Goal: Task Accomplishment & Management: Manage account settings

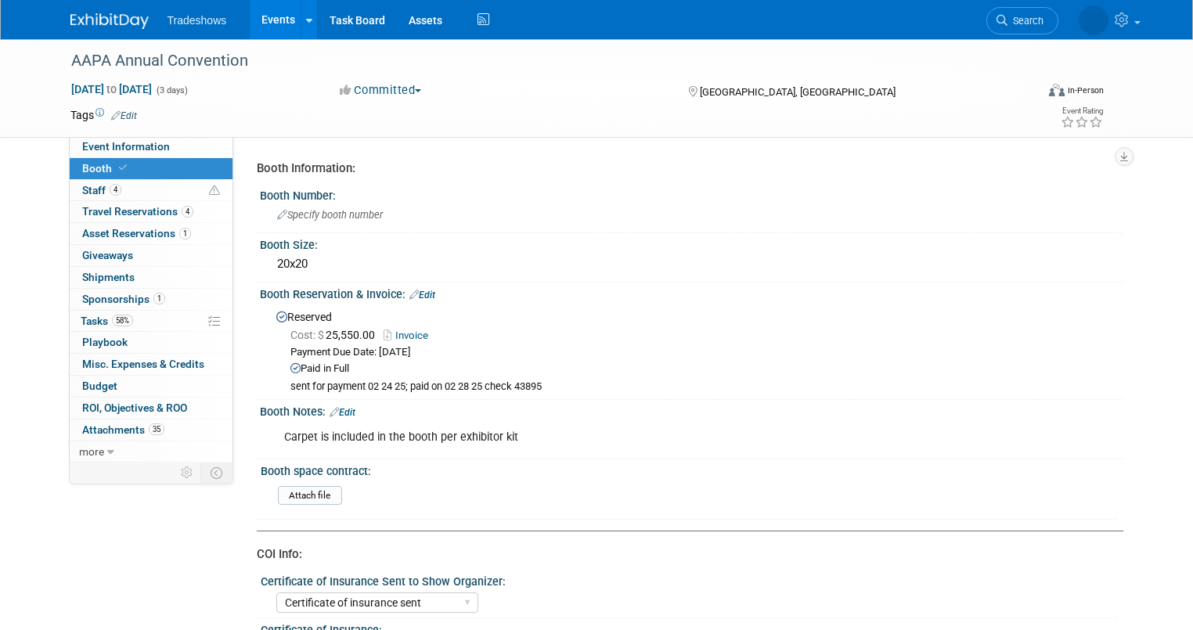
select select "Certificate of insurance sent"
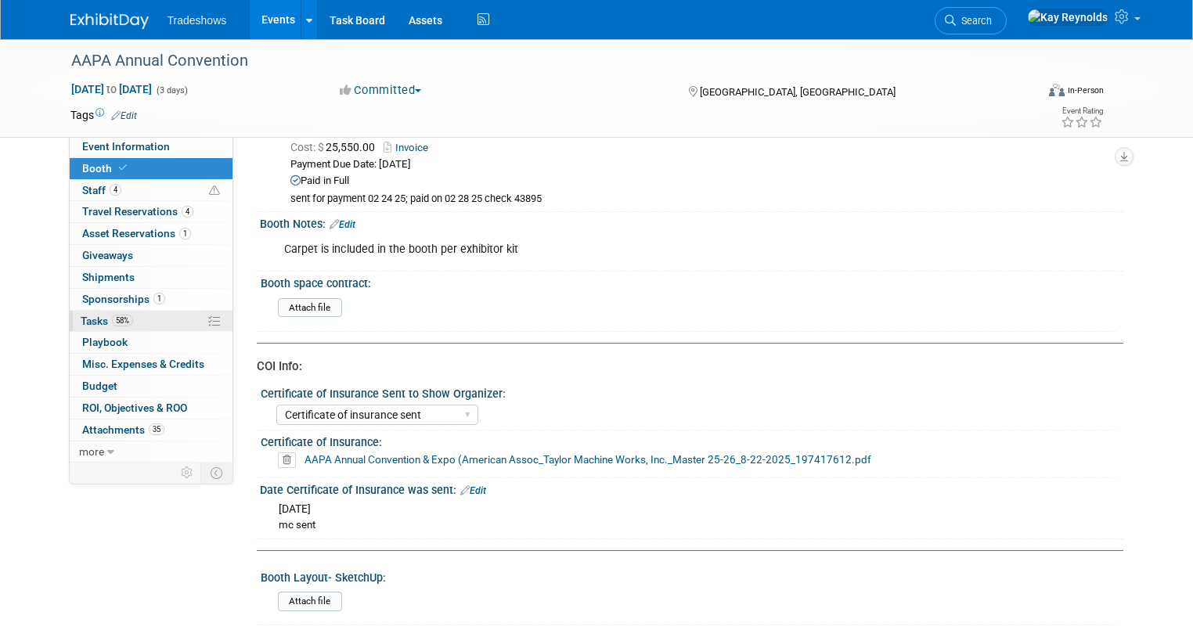
click at [153, 323] on link "58% Tasks 58%" at bounding box center [151, 321] width 163 height 21
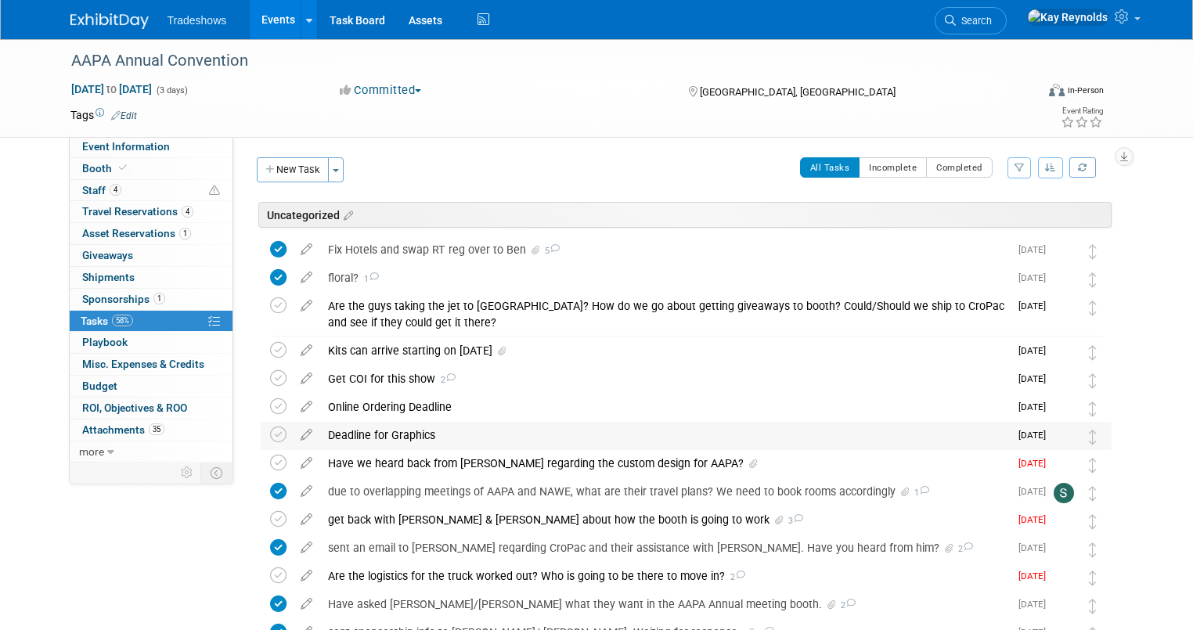
click at [383, 432] on div "Deadline for Graphics" at bounding box center [664, 435] width 689 height 27
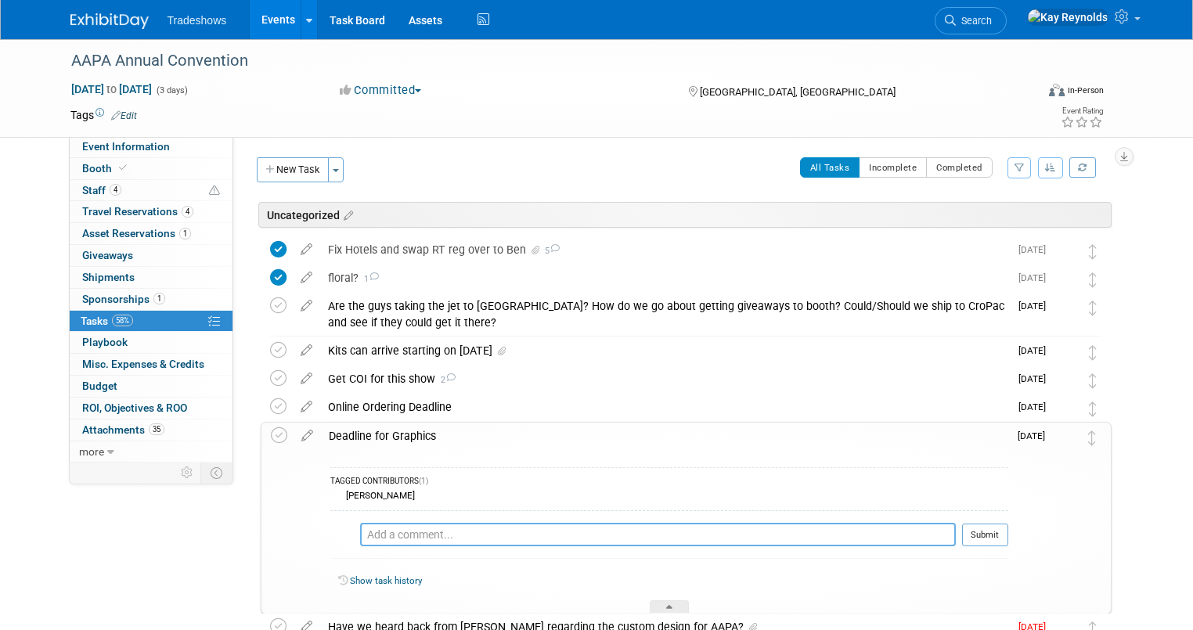
click at [379, 535] on textarea at bounding box center [658, 534] width 596 height 23
click at [397, 542] on textarea at bounding box center [676, 534] width 559 height 23
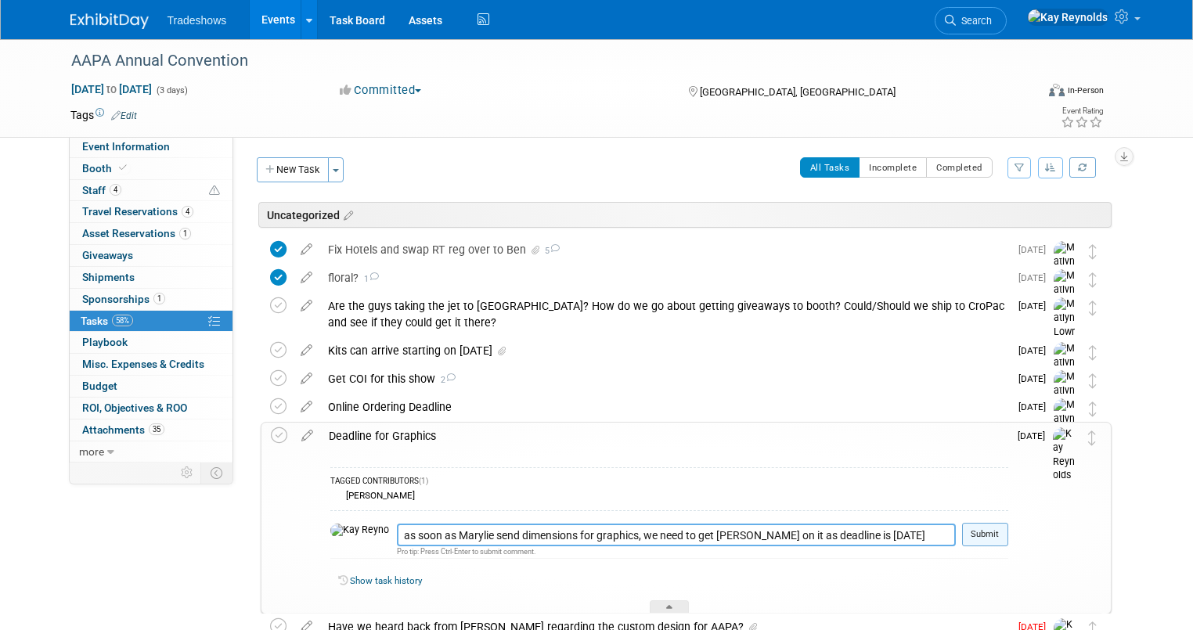
type textarea "as soon as Marylie send dimensions for graphics, we need to get [PERSON_NAME] o…"
click at [1005, 533] on button "Submit" at bounding box center [985, 534] width 46 height 23
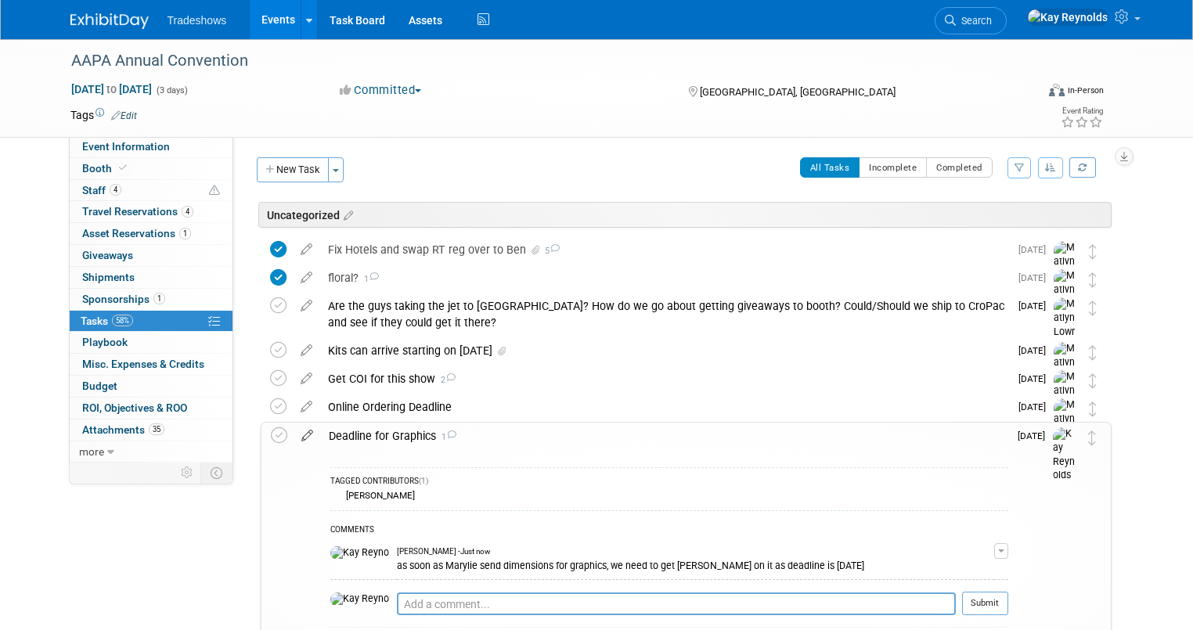
click at [294, 434] on icon at bounding box center [307, 433] width 27 height 20
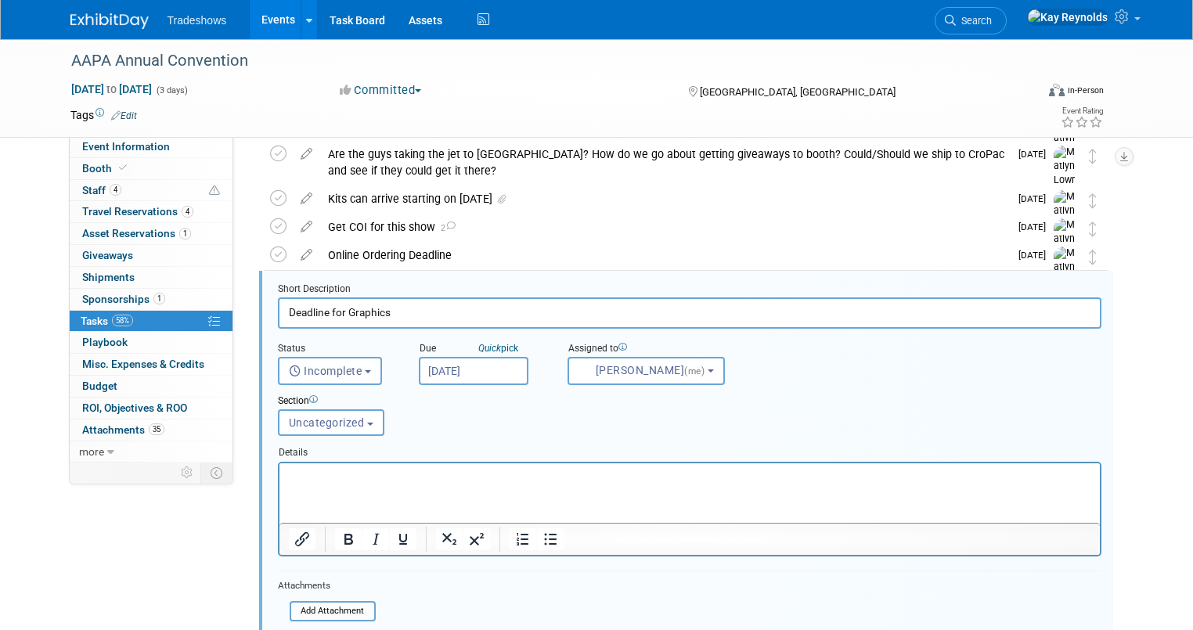
scroll to position [193, 0]
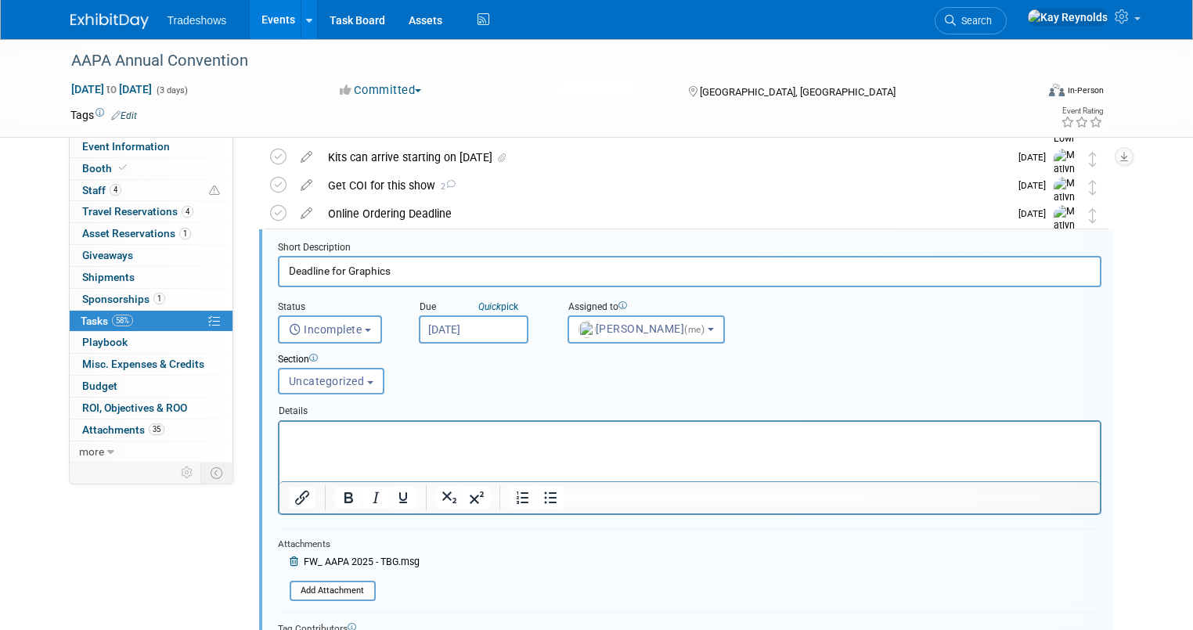
click at [297, 427] on html at bounding box center [689, 431] width 820 height 21
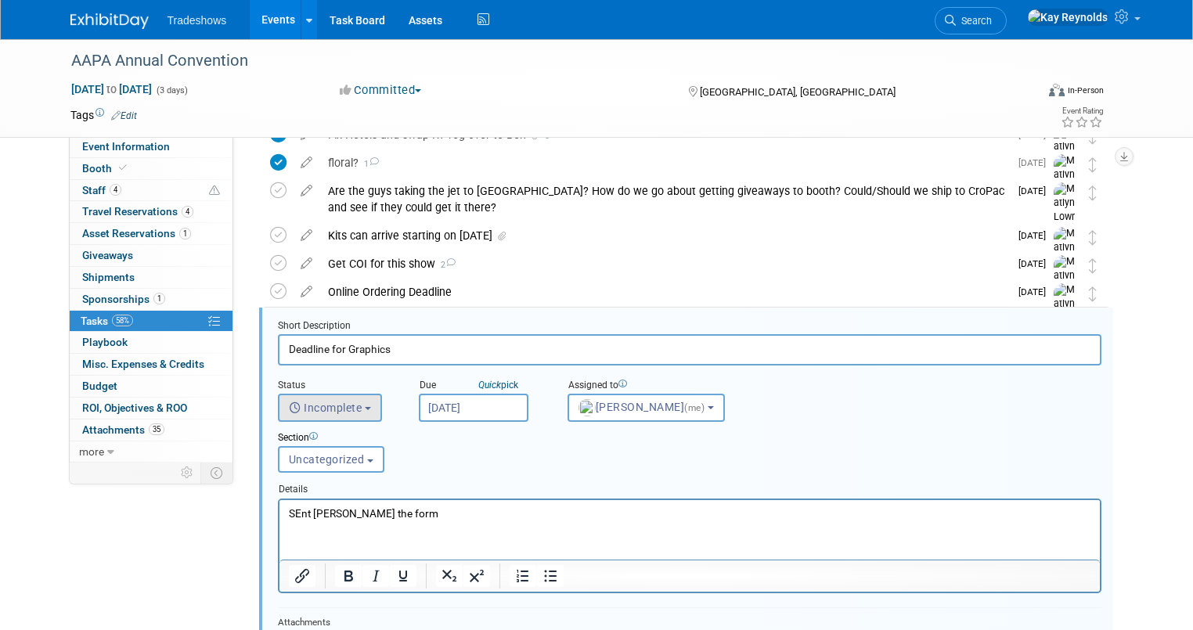
scroll to position [188, 0]
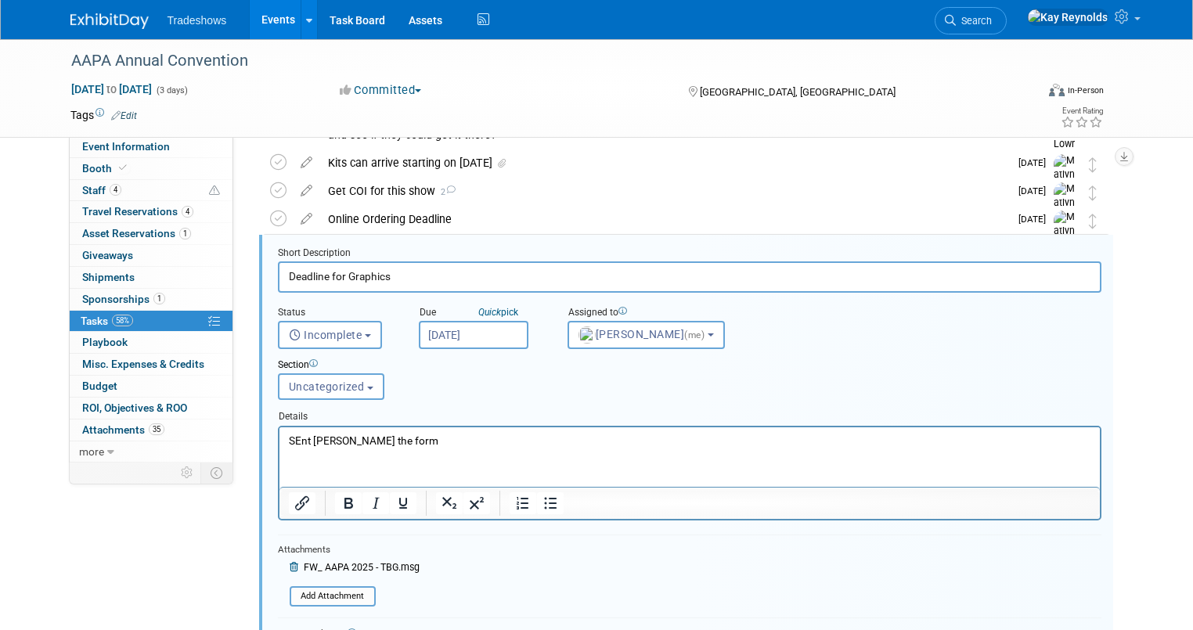
click at [399, 437] on p "SEnt [PERSON_NAME] the form" at bounding box center [689, 440] width 802 height 15
click at [311, 589] on input "file" at bounding box center [294, 596] width 160 height 17
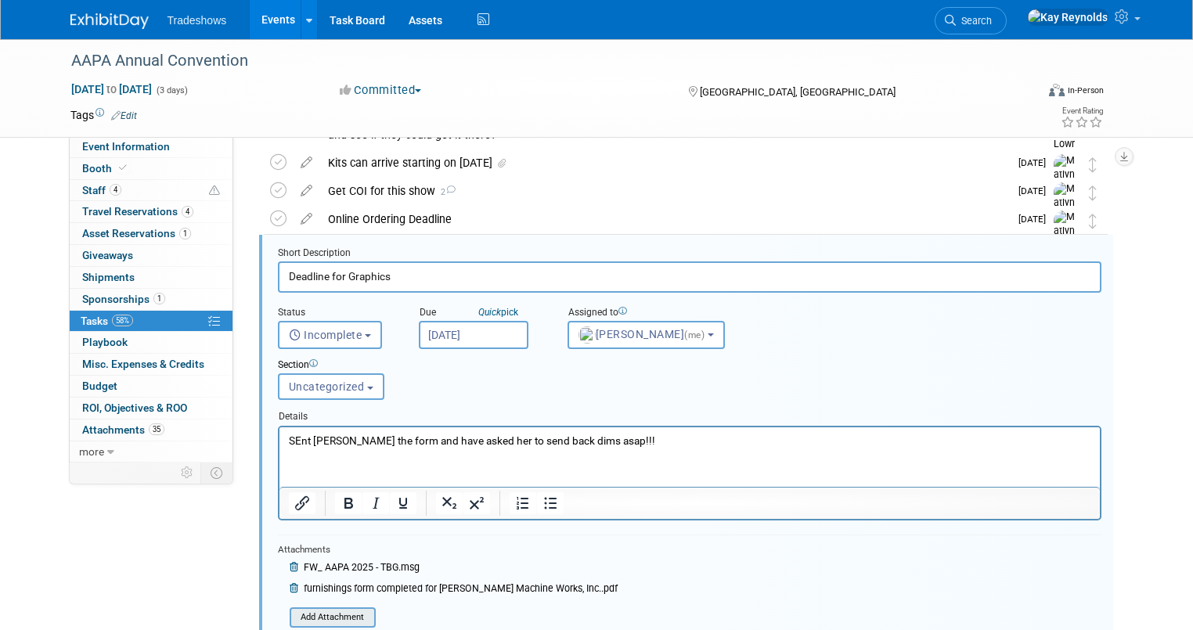
click at [287, 614] on input "file" at bounding box center [294, 617] width 160 height 17
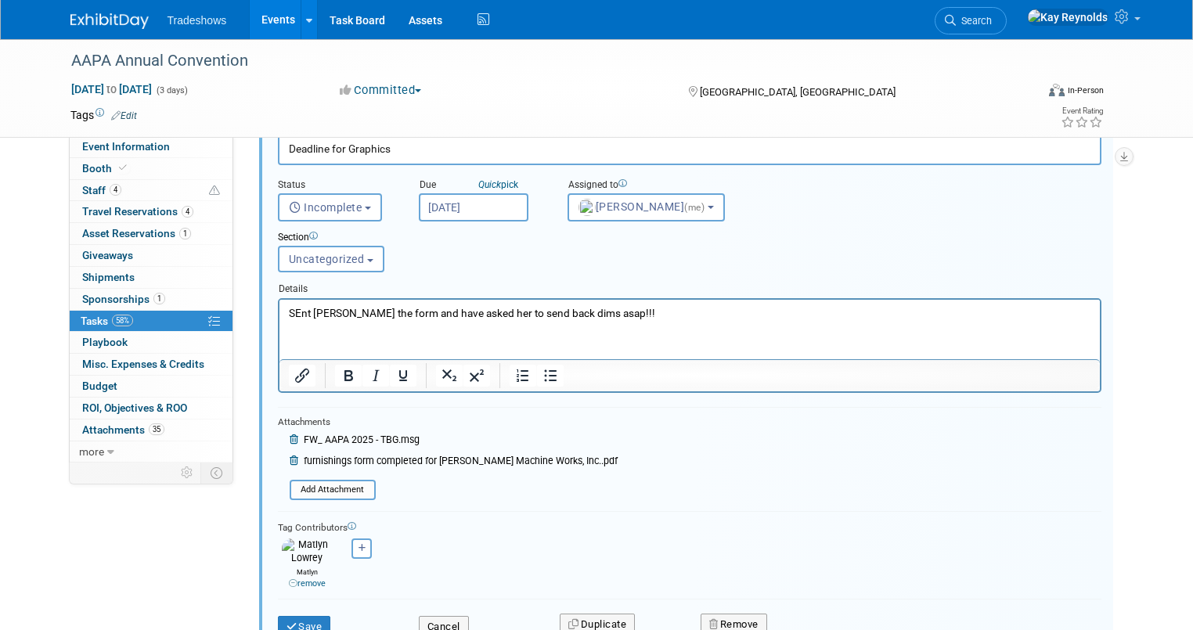
scroll to position [376, 0]
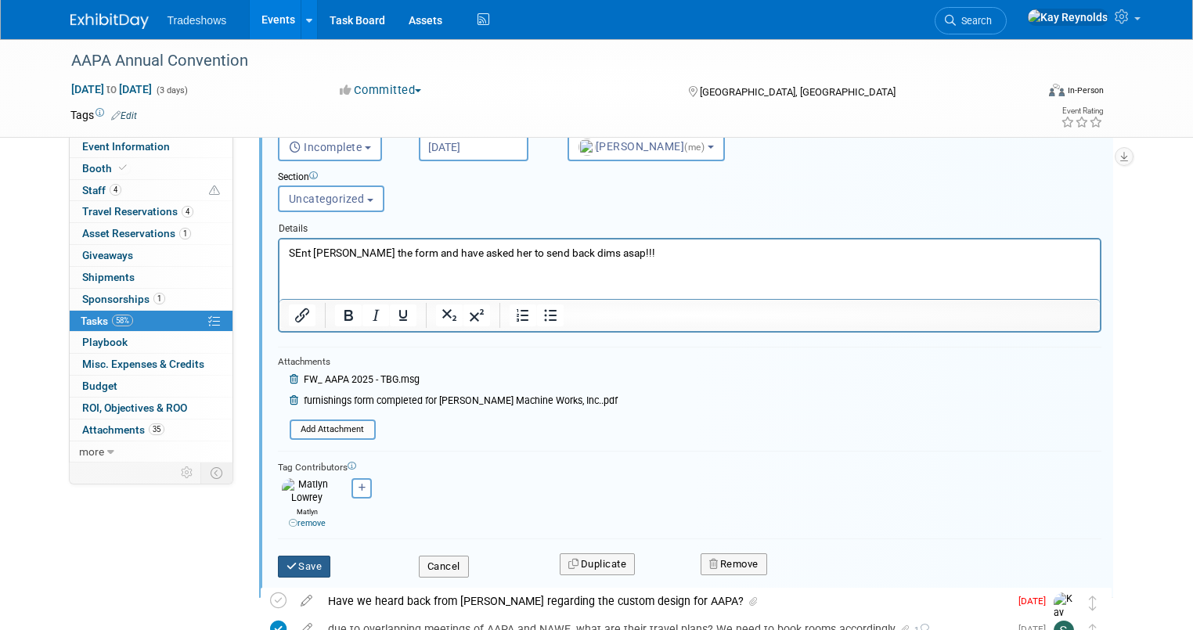
click at [286, 561] on icon "submit" at bounding box center [292, 566] width 13 height 10
